Goal: Entertainment & Leisure: Consume media (video, audio)

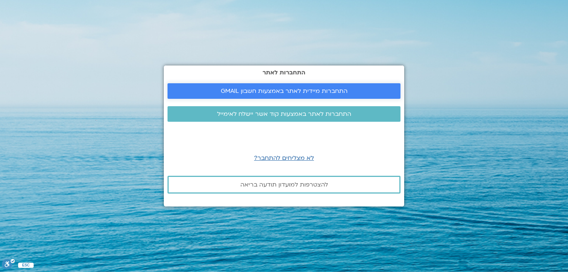
click at [297, 93] on span "התחברות מיידית לאתר באמצעות חשבון GMAIL" at bounding box center [284, 91] width 127 height 7
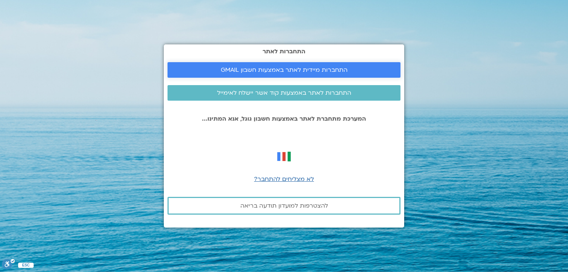
click at [282, 69] on span "התחברות מיידית לאתר באמצעות חשבון GMAIL" at bounding box center [284, 70] width 127 height 7
click at [299, 68] on span "התחברות מיידית לאתר באמצעות חשבון GMAIL" at bounding box center [284, 70] width 127 height 7
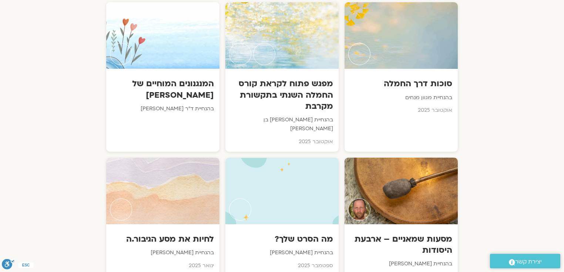
scroll to position [462, 0]
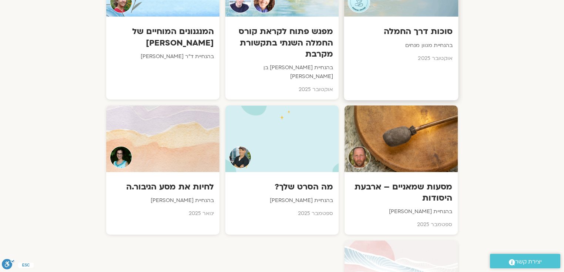
click at [438, 33] on h3 "סוכות דרך החמלה" at bounding box center [401, 31] width 103 height 11
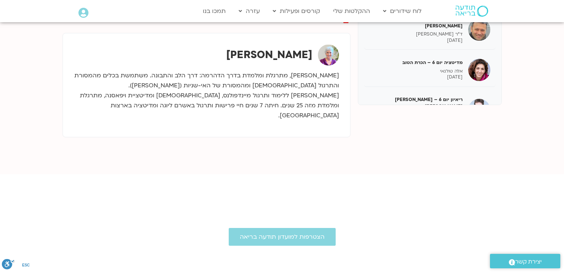
scroll to position [166, 0]
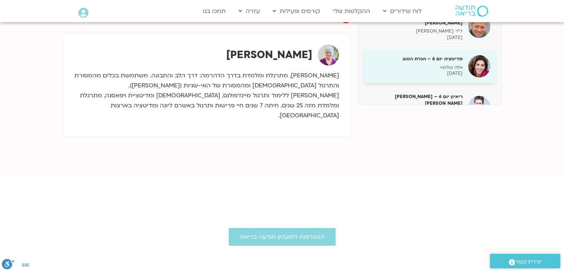
click at [425, 55] on h5 "מדיטציה יום 6 – הכרת הטוב" at bounding box center [415, 58] width 93 height 7
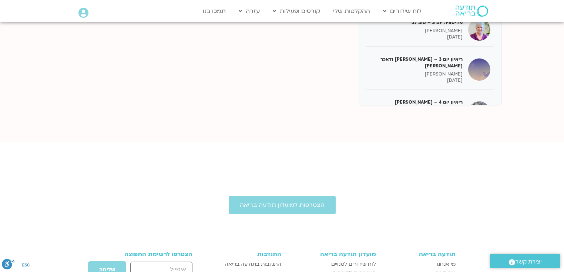
scroll to position [272, 0]
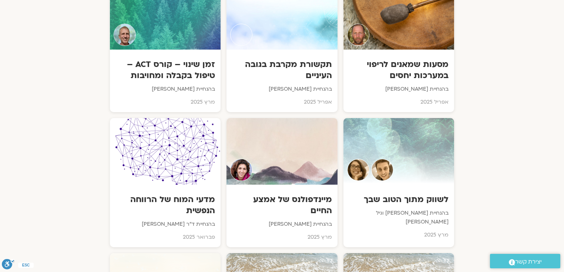
scroll to position [2297, 0]
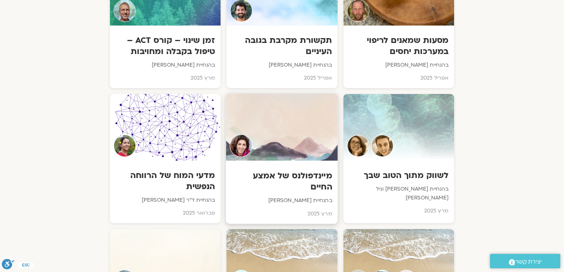
click at [312, 170] on h3 "מיינדפולנס של אמצע החיים" at bounding box center [282, 181] width 101 height 23
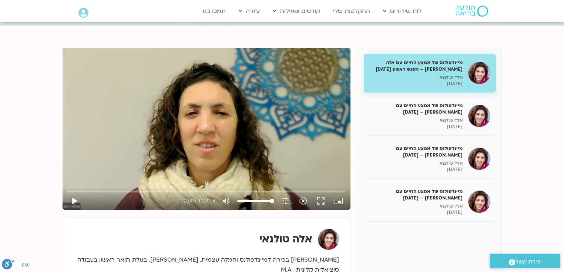
scroll to position [62, 0]
